Goal: Information Seeking & Learning: Learn about a topic

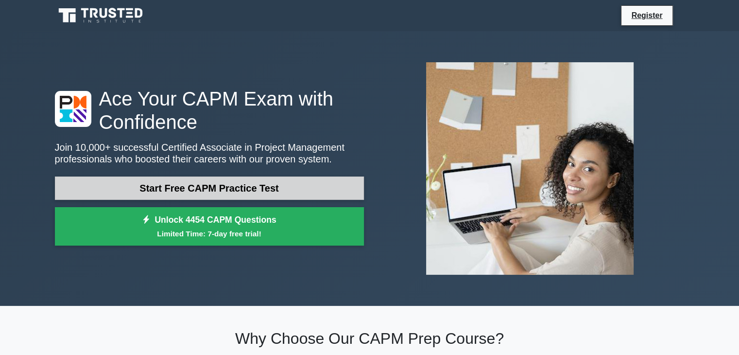
click at [289, 194] on link "Start Free CAPM Practice Test" at bounding box center [209, 187] width 309 height 23
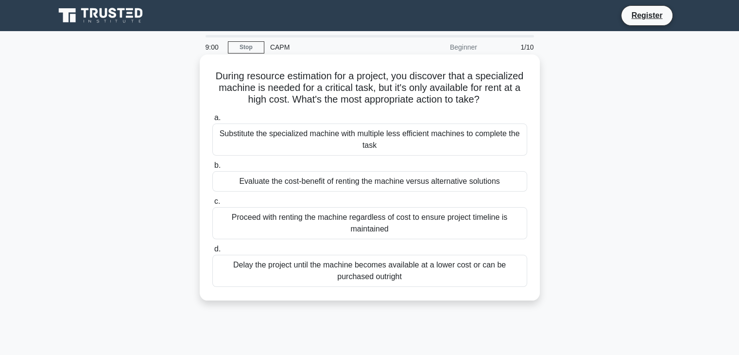
click at [374, 187] on div "Evaluate the cost-benefit of renting the machine versus alternative solutions" at bounding box center [369, 181] width 315 height 20
click at [212, 169] on input "b. Evaluate the cost-benefit of renting the machine versus alternative solutions" at bounding box center [212, 165] width 0 height 6
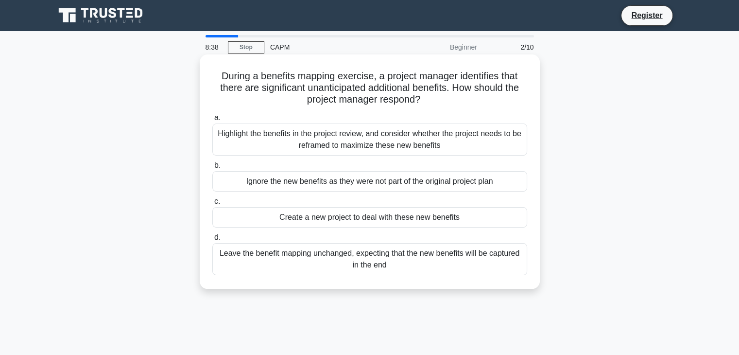
click at [478, 142] on div "Highlight the benefits in the project review, and consider whether the project …" at bounding box center [369, 139] width 315 height 32
click at [212, 121] on input "a. Highlight the benefits in the project review, and consider whether the proje…" at bounding box center [212, 118] width 0 height 6
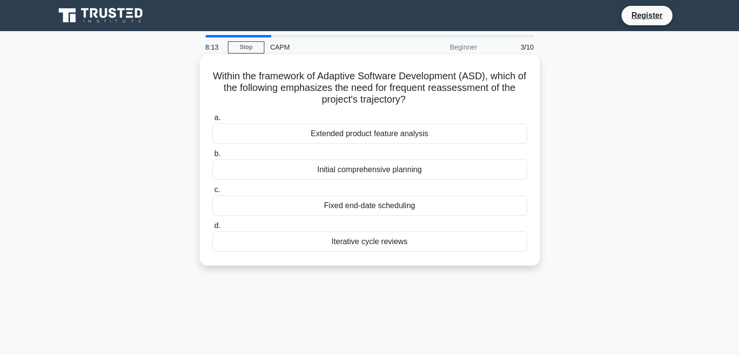
click at [370, 245] on div "Iterative cycle reviews" at bounding box center [369, 241] width 315 height 20
click at [212, 229] on input "d. Iterative cycle reviews" at bounding box center [212, 226] width 0 height 6
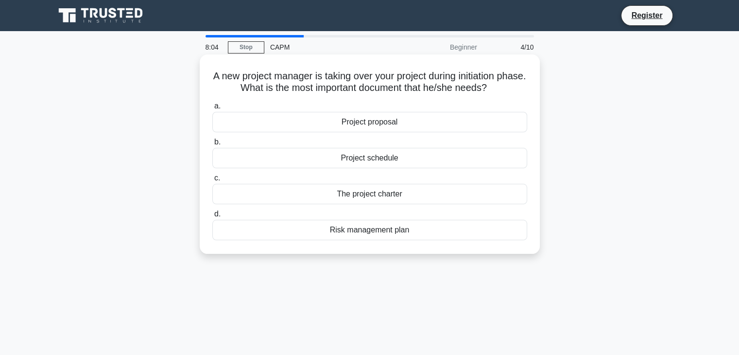
click at [383, 196] on div "The project charter" at bounding box center [369, 194] width 315 height 20
click at [212, 181] on input "c. The project charter" at bounding box center [212, 178] width 0 height 6
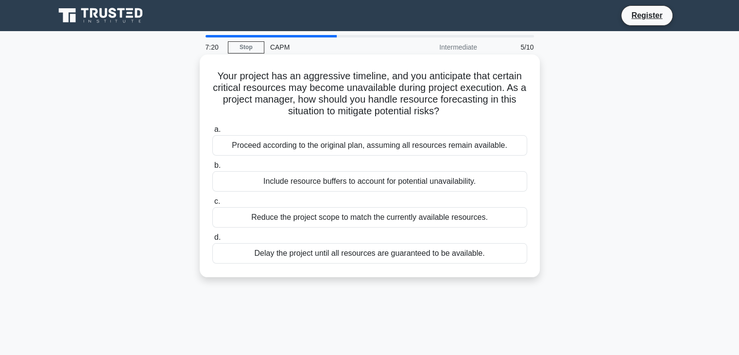
click at [329, 214] on div "Reduce the project scope to match the currently available resources." at bounding box center [369, 217] width 315 height 20
click at [212, 205] on input "c. Reduce the project scope to match the currently available resources." at bounding box center [212, 201] width 0 height 6
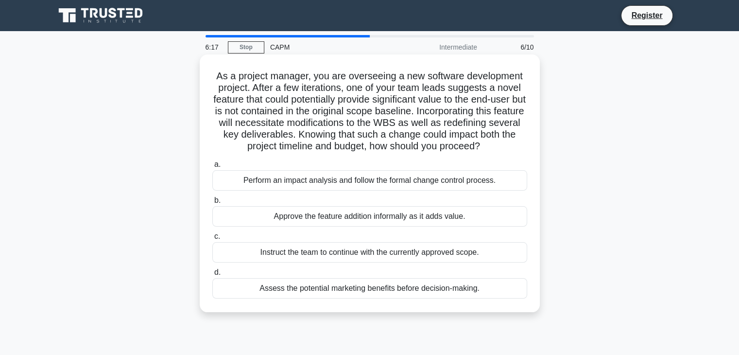
click at [362, 291] on div "Assess the potential marketing benefits before decision-making." at bounding box center [369, 288] width 315 height 20
click at [212, 275] on input "d. Assess the potential marketing benefits before decision-making." at bounding box center [212, 272] width 0 height 6
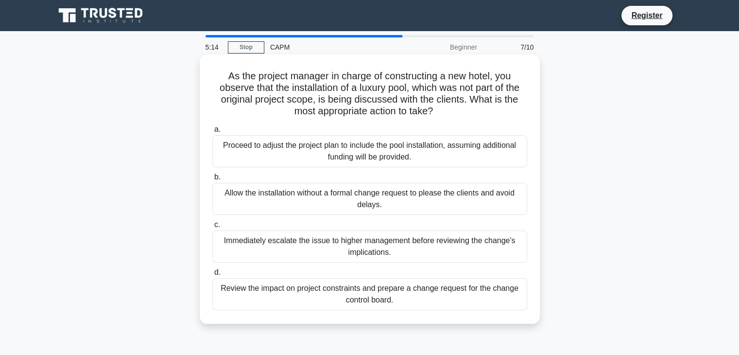
click at [317, 291] on div "Review the impact on project constraints and prepare a change request for the c…" at bounding box center [369, 294] width 315 height 32
click at [212, 275] on input "d. Review the impact on project constraints and prepare a change request for th…" at bounding box center [212, 272] width 0 height 6
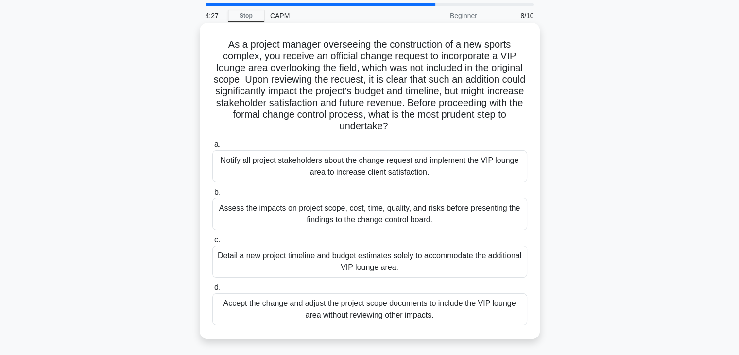
scroll to position [49, 0]
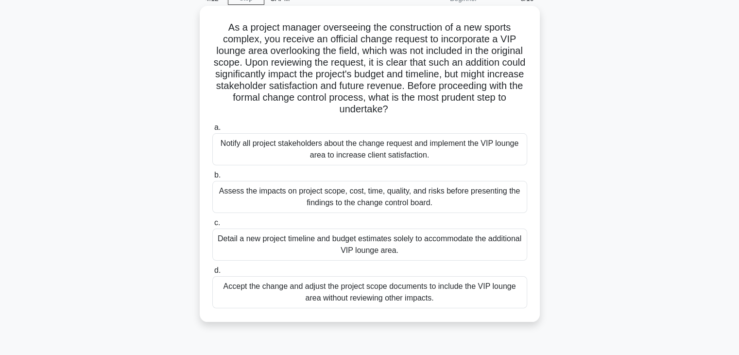
click at [484, 206] on div "Assess the impacts on project scope, cost, time, quality, and risks before pres…" at bounding box center [369, 197] width 315 height 32
click at [212, 178] on input "b. Assess the impacts on project scope, cost, time, quality, and risks before p…" at bounding box center [212, 175] width 0 height 6
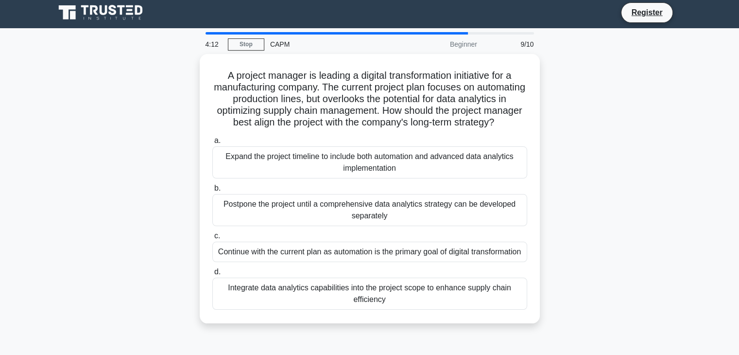
scroll to position [0, 0]
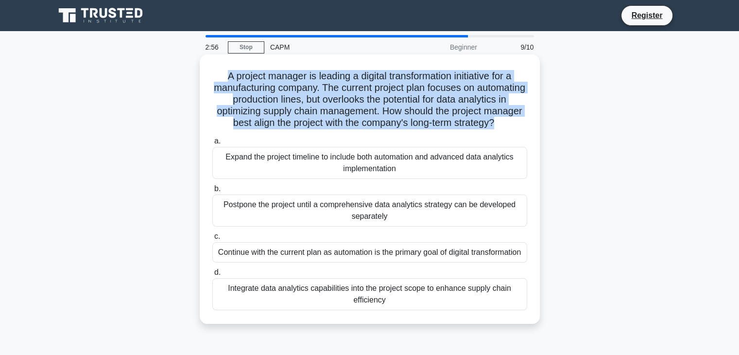
drag, startPoint x: 216, startPoint y: 79, endPoint x: 382, endPoint y: 136, distance: 175.6
click at [382, 129] on h5 "A project manager is leading a digital transformation initiative for a manufact…" at bounding box center [369, 99] width 317 height 59
copy h5 "A project manager is leading a digital transformation initiative for a manufact…"
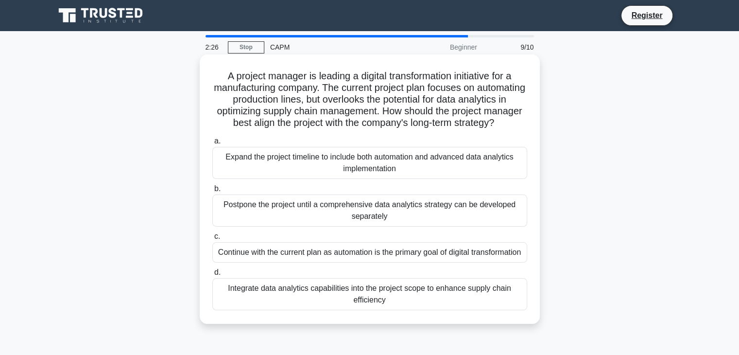
click at [317, 262] on div "Continue with the current plan as automation is the primary goal of digital tra…" at bounding box center [369, 252] width 315 height 20
click at [212, 240] on input "c. Continue with the current plan as automation is the primary goal of digital …" at bounding box center [212, 236] width 0 height 6
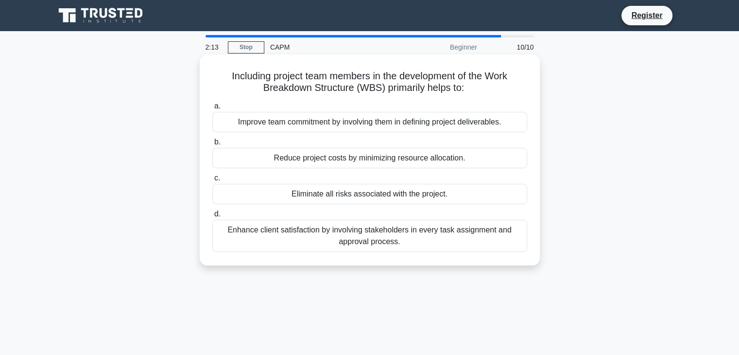
click at [449, 123] on div "Improve team commitment by involving them in defining project deliverables." at bounding box center [369, 122] width 315 height 20
click at [212, 109] on input "a. Improve team commitment by involving them in defining project deliverables." at bounding box center [212, 106] width 0 height 6
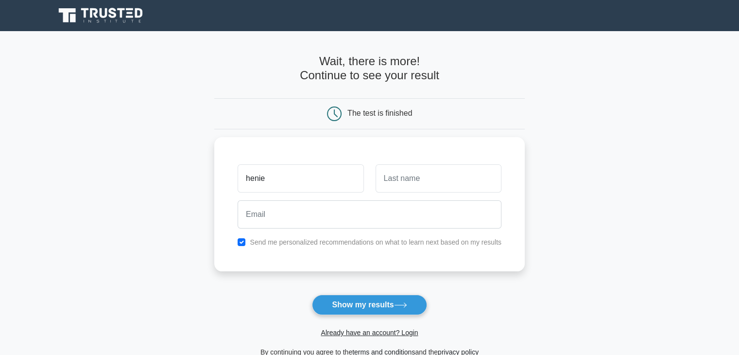
type input "henie"
type input "khaerunnisa"
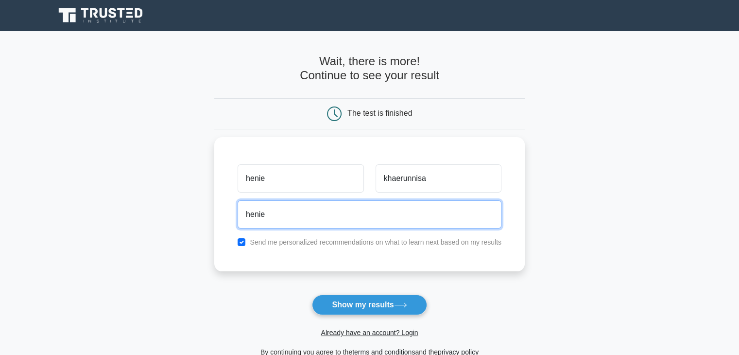
type input "henie.khaerunnisa@gmail.com"
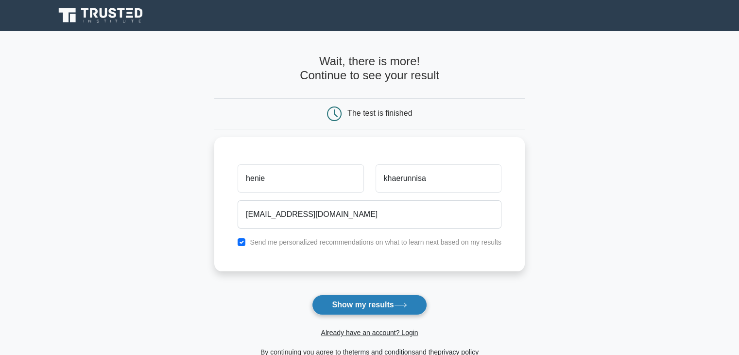
click at [393, 299] on button "Show my results" at bounding box center [369, 304] width 115 height 20
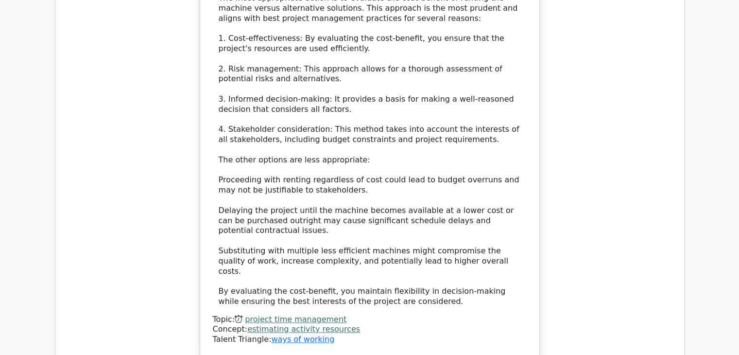
scroll to position [1457, 0]
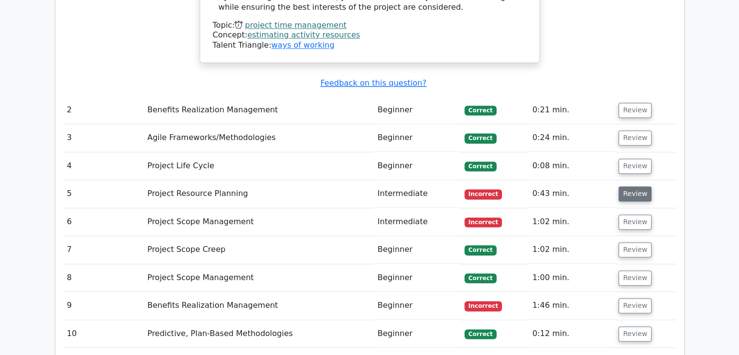
click at [628, 186] on button "Review" at bounding box center [634, 193] width 33 height 15
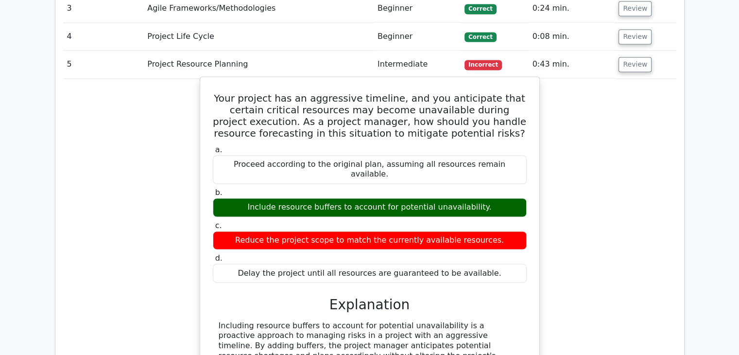
scroll to position [1700, 0]
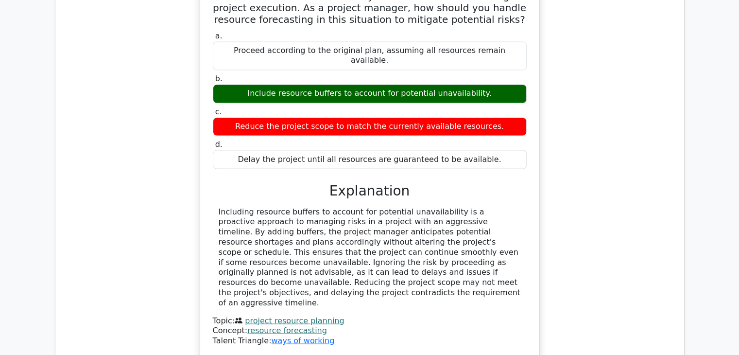
drag, startPoint x: 219, startPoint y: 143, endPoint x: 493, endPoint y: 210, distance: 282.1
click at [493, 210] on div "Including resource buffers to account for potential unavailability is a proacti…" at bounding box center [370, 256] width 302 height 101
copy div "Including resource buffers to account for potential unavailability is a proacti…"
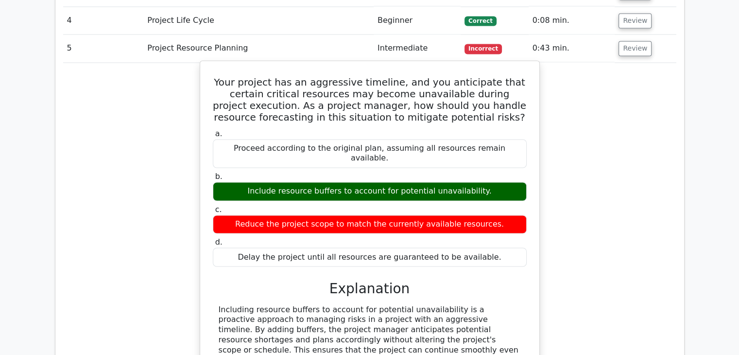
scroll to position [1555, 0]
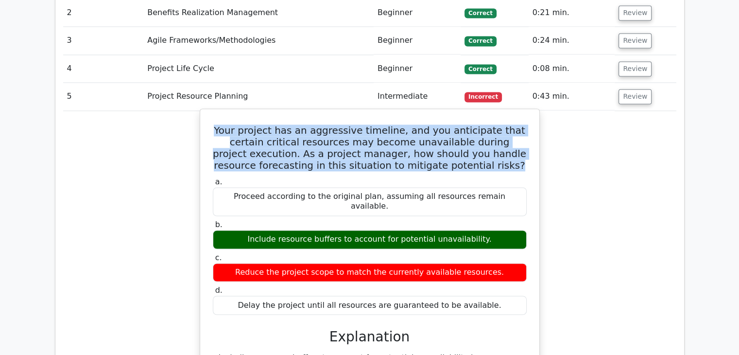
drag, startPoint x: 214, startPoint y: 71, endPoint x: 480, endPoint y: 109, distance: 268.4
click at [480, 124] on h5 "Your project has an aggressive timeline, and you anticipate that certain critic…" at bounding box center [370, 147] width 316 height 47
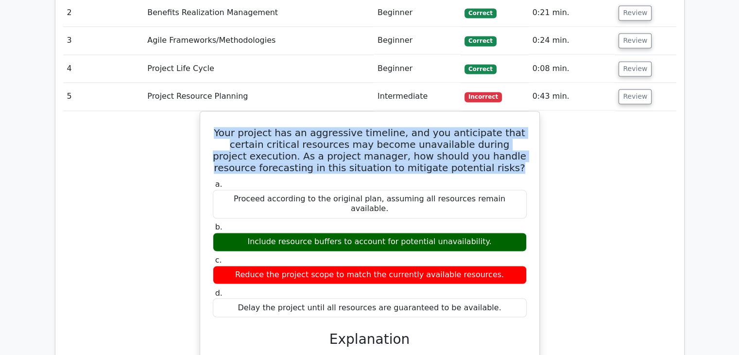
copy h5 "Your project has an aggressive timeline, and you anticipate that certain critic…"
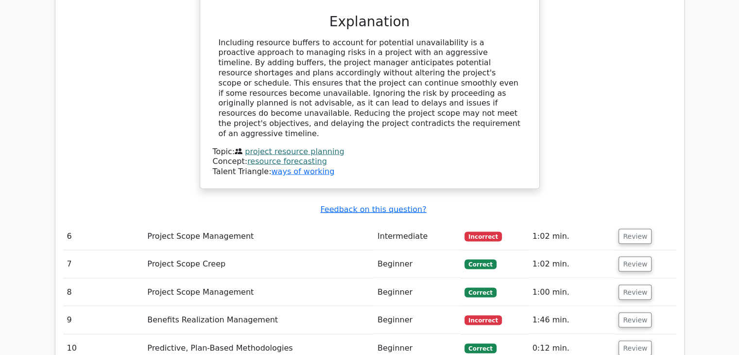
scroll to position [1895, 0]
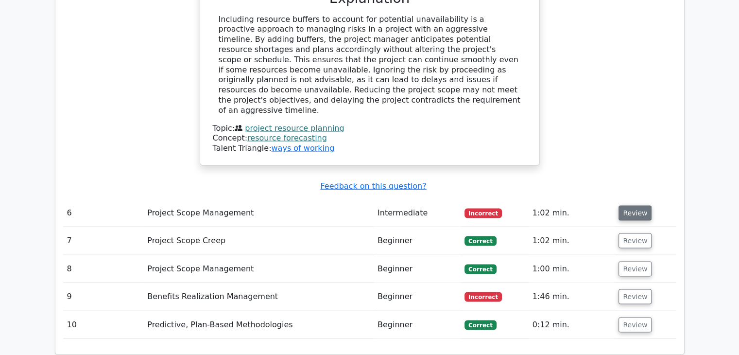
click at [633, 206] on button "Review" at bounding box center [634, 213] width 33 height 15
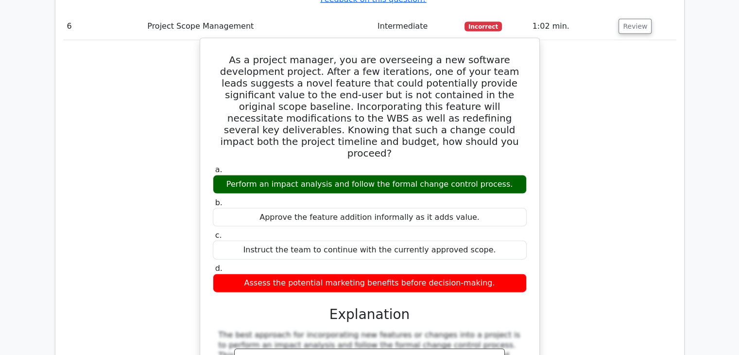
scroll to position [2040, 0]
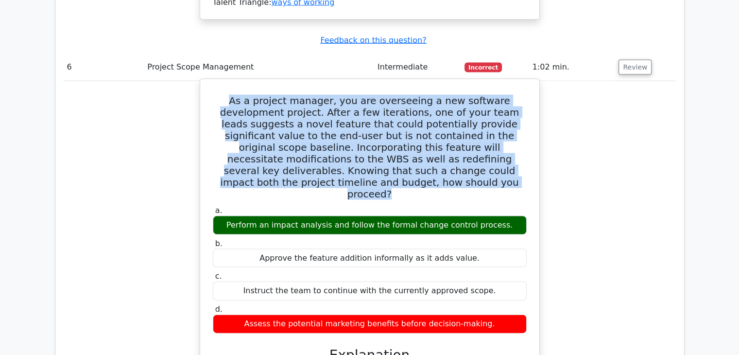
drag, startPoint x: 216, startPoint y: 10, endPoint x: 513, endPoint y: 86, distance: 306.8
copy h5 "As a project manager, you are overseeing a new software development project. Af…"
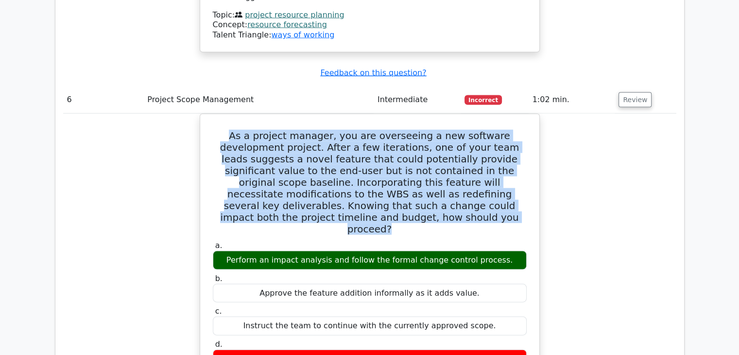
scroll to position [1992, 0]
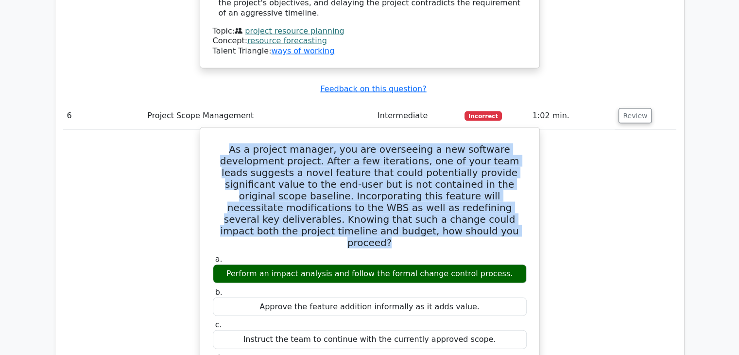
drag, startPoint x: 220, startPoint y: 158, endPoint x: 507, endPoint y: 161, distance: 286.6
click at [507, 264] on div "Perform an impact analysis and follow the formal change control process." at bounding box center [370, 273] width 314 height 19
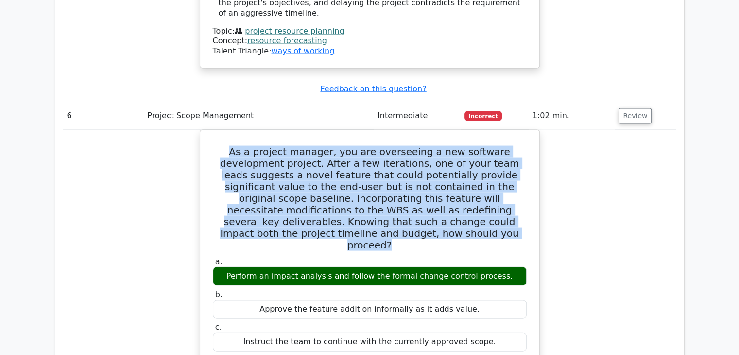
copy div "Perform an impact analysis and follow the formal change control process."
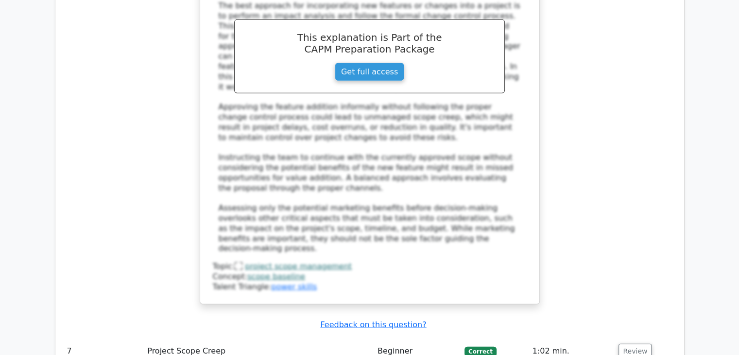
scroll to position [2429, 0]
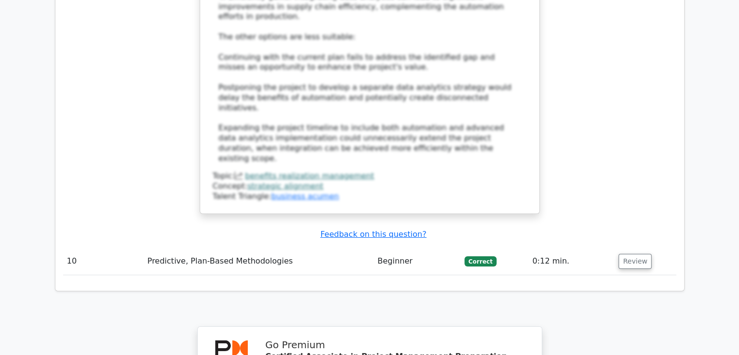
scroll to position [3517, 0]
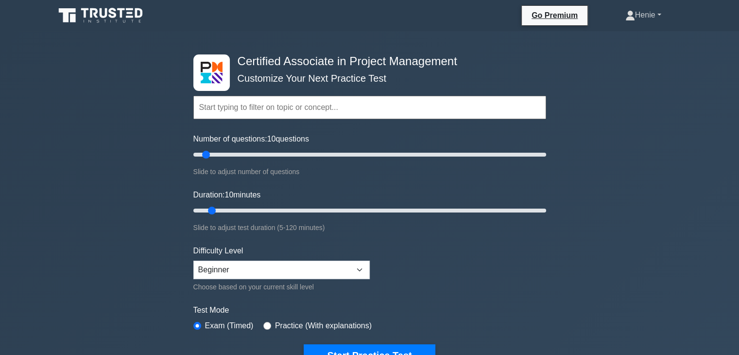
click at [649, 16] on link "Henie" at bounding box center [643, 14] width 83 height 19
click at [645, 18] on link "Henie" at bounding box center [643, 14] width 83 height 19
click at [307, 272] on select "Beginner Intermediate Expert" at bounding box center [281, 269] width 176 height 18
select select "intermediate"
click at [193, 260] on select "Beginner Intermediate Expert" at bounding box center [281, 269] width 176 height 18
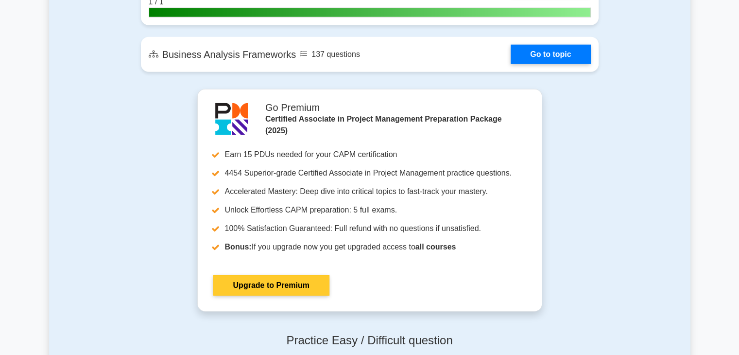
scroll to position [2429, 0]
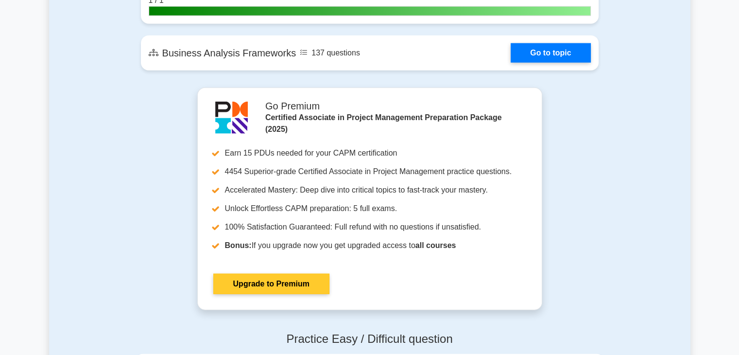
click at [282, 287] on link "Upgrade to Premium" at bounding box center [271, 284] width 116 height 20
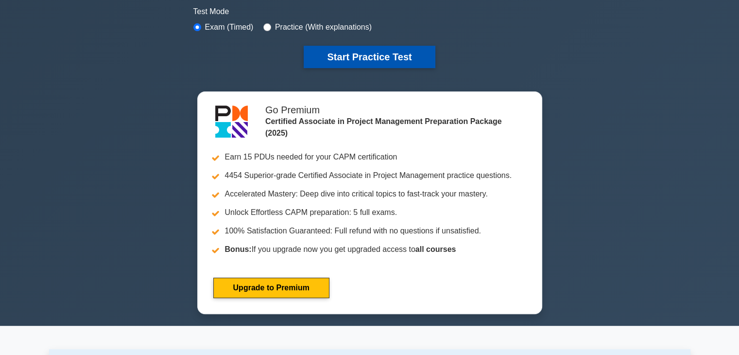
scroll to position [291, 0]
